Goal: Check status: Check status

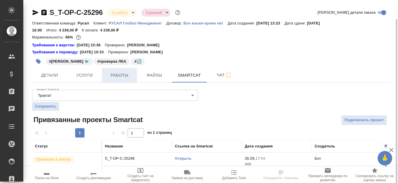
scroll to position [10, 0]
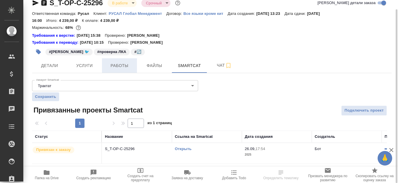
click at [117, 72] on button "Работы" at bounding box center [119, 65] width 35 height 15
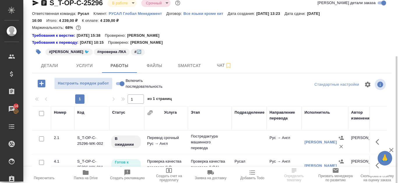
scroll to position [39, 0]
